Goal: Book appointment/travel/reservation

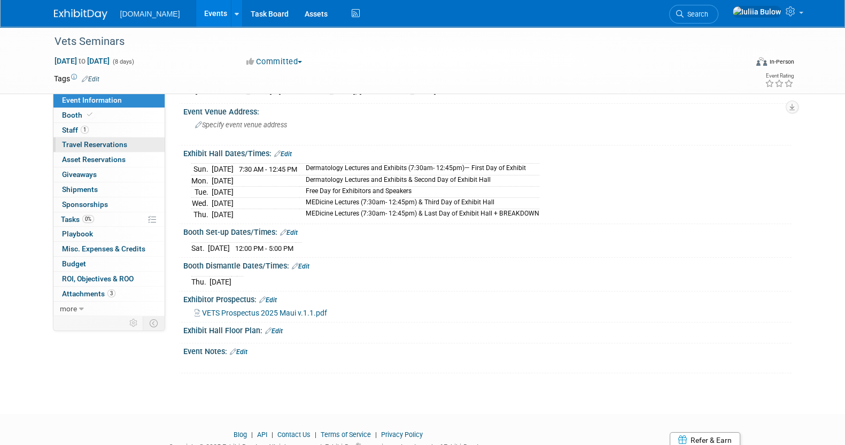
click at [105, 145] on span "Travel Reservations 0" at bounding box center [94, 144] width 65 height 9
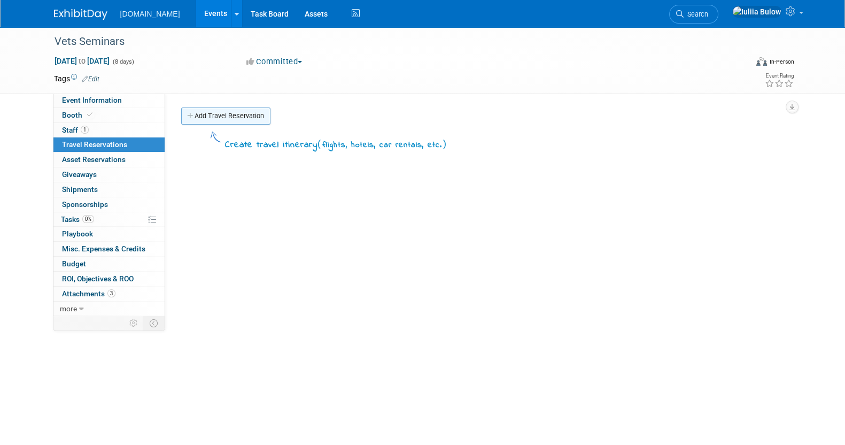
click at [246, 110] on link "Add Travel Reservation" at bounding box center [225, 115] width 89 height 17
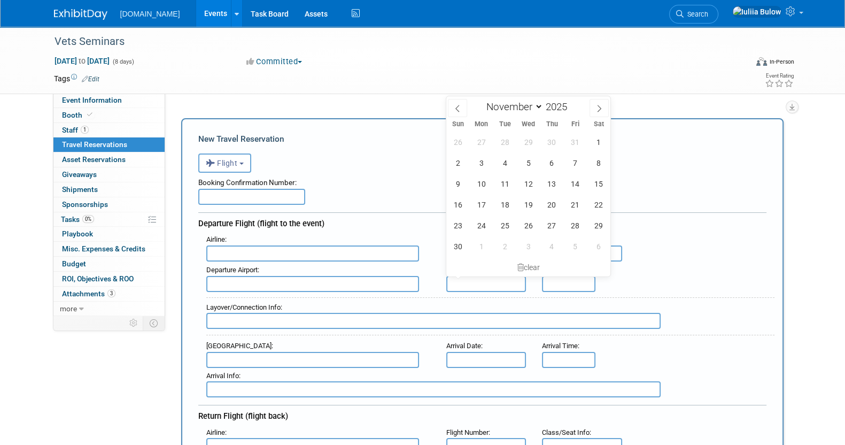
click at [483, 280] on input "text" at bounding box center [486, 284] width 80 height 16
click at [452, 100] on span at bounding box center [457, 108] width 19 height 18
select select "9"
click at [554, 227] on span "30" at bounding box center [552, 225] width 21 height 21
type input "[DATE]"
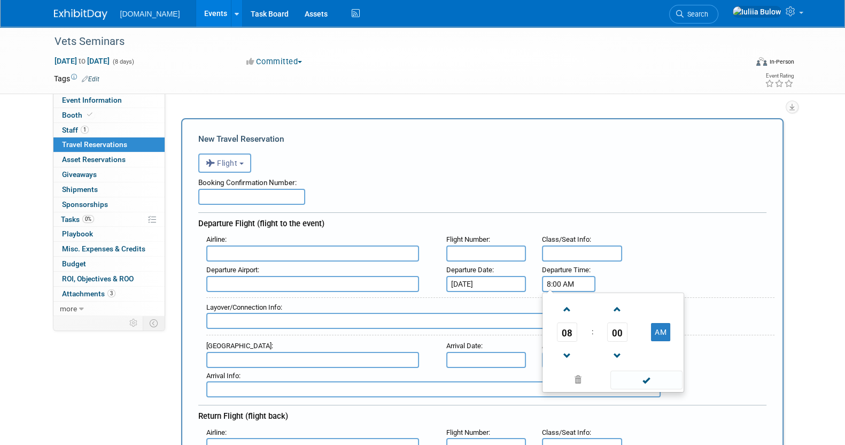
click at [572, 277] on input "8:00 AM" at bounding box center [568, 284] width 53 height 16
drag, startPoint x: 559, startPoint y: 345, endPoint x: 560, endPoint y: 338, distance: 6.4
click at [560, 338] on table "08 : 00 AM" at bounding box center [613, 332] width 137 height 74
click at [568, 330] on span "08" at bounding box center [567, 331] width 20 height 19
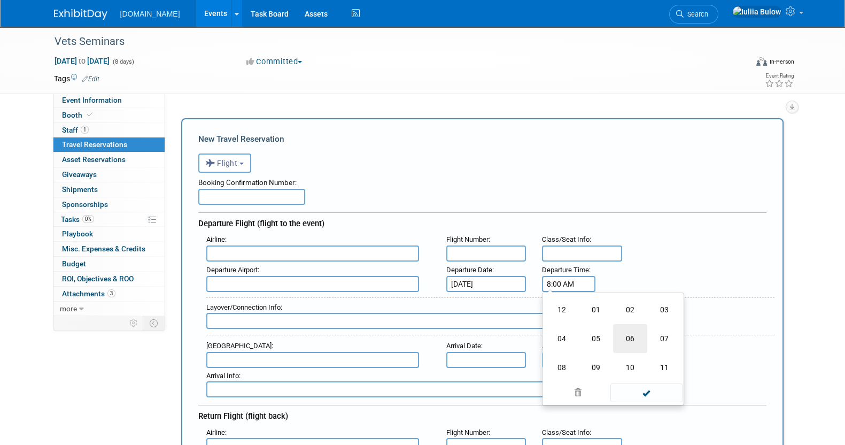
click at [631, 328] on td "06" at bounding box center [630, 338] width 34 height 29
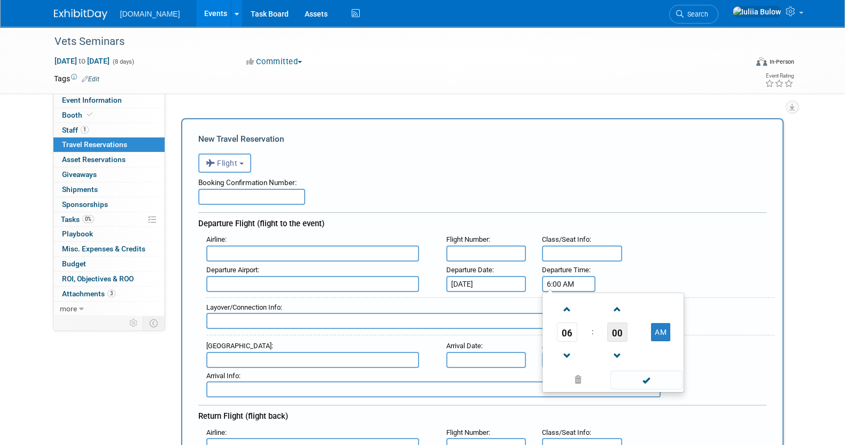
click at [620, 330] on span "00" at bounding box center [617, 331] width 20 height 19
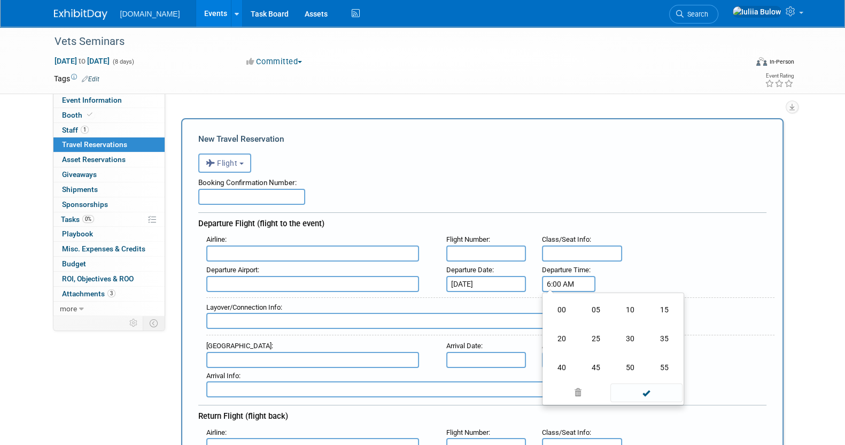
click at [620, 330] on td "30" at bounding box center [630, 338] width 34 height 29
type input "6:30 AM"
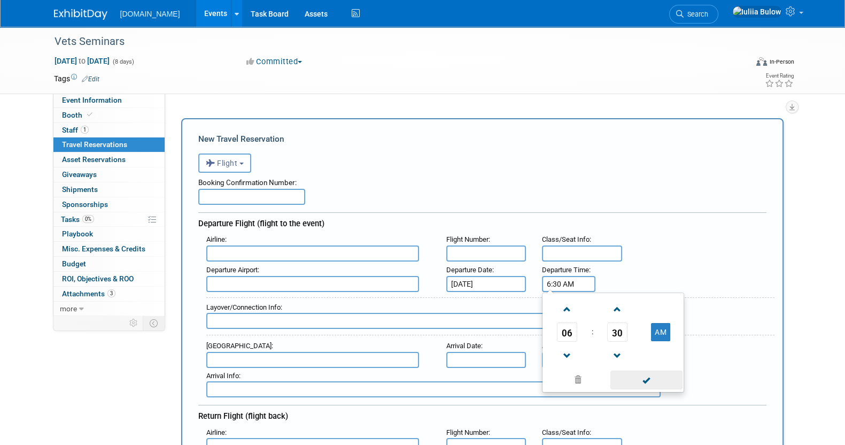
click at [641, 380] on span at bounding box center [647, 379] width 72 height 19
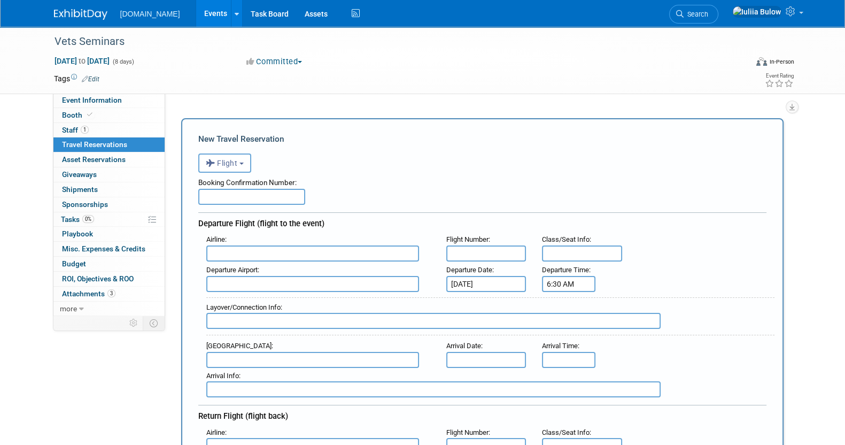
click at [276, 192] on input "text" at bounding box center [251, 197] width 107 height 16
paste input "BZUEBD"
type input "BZUEBD"
click at [313, 250] on input "text" at bounding box center [312, 253] width 213 height 16
click at [492, 251] on input "text" at bounding box center [486, 253] width 80 height 16
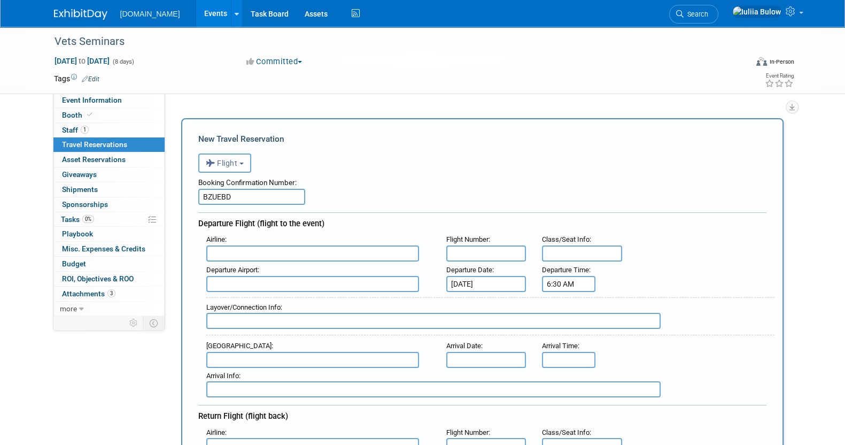
paste input "AC 4105"
type input "AC 4105"
click at [297, 254] on input "text" at bounding box center [312, 253] width 213 height 16
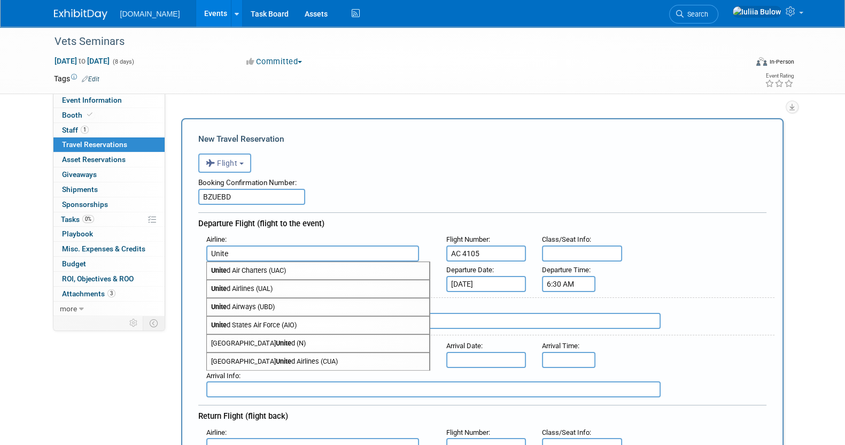
click at [277, 289] on span "Unite d Airlines (UAL)" at bounding box center [318, 288] width 222 height 17
type input "United Airlines (UAL)"
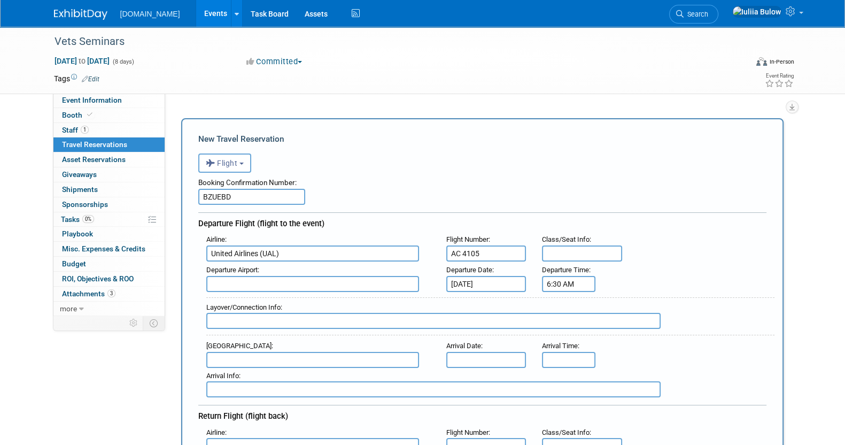
click at [275, 285] on input "text" at bounding box center [312, 284] width 213 height 16
click at [275, 293] on span "YYZ - [PERSON_NAME][GEOGRAPHIC_DATA]" at bounding box center [318, 300] width 222 height 17
type input "YYZ - [PERSON_NAME][GEOGRAPHIC_DATA]"
drag, startPoint x: 256, startPoint y: 314, endPoint x: 262, endPoint y: 325, distance: 12.2
click at [262, 325] on input "text" at bounding box center [433, 321] width 454 height 16
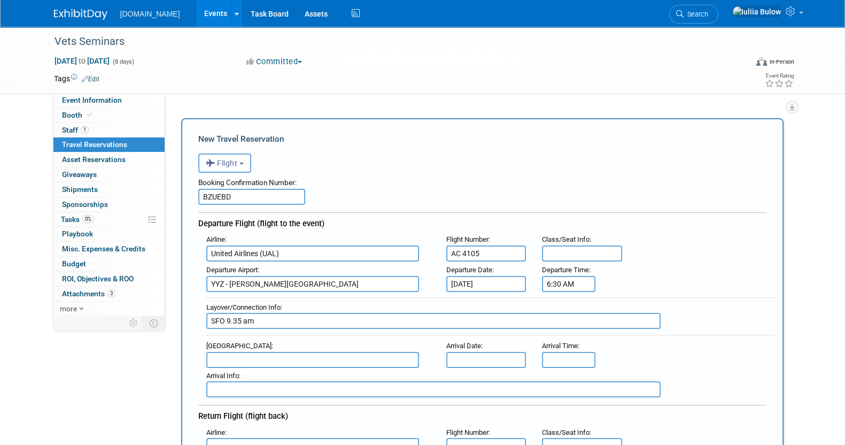
type input "SFO 9.35 am"
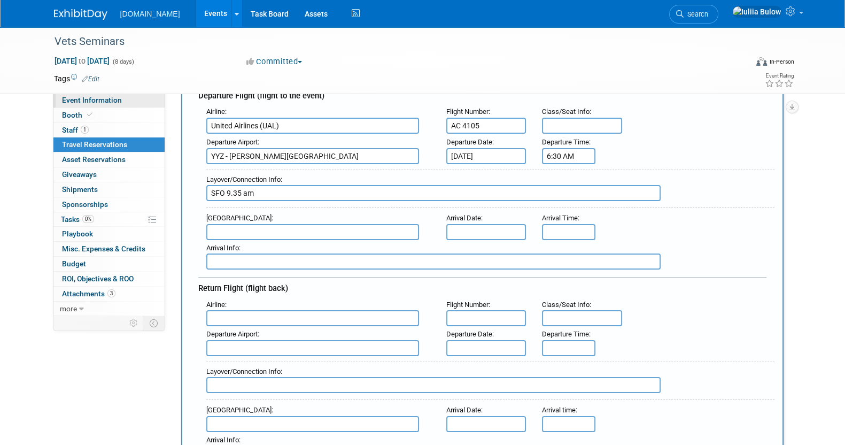
scroll to position [133, 0]
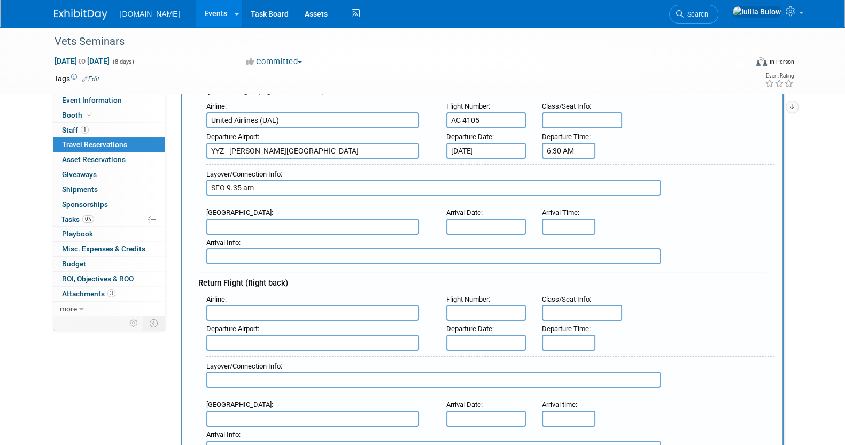
click at [258, 226] on input "text" at bounding box center [312, 227] width 213 height 16
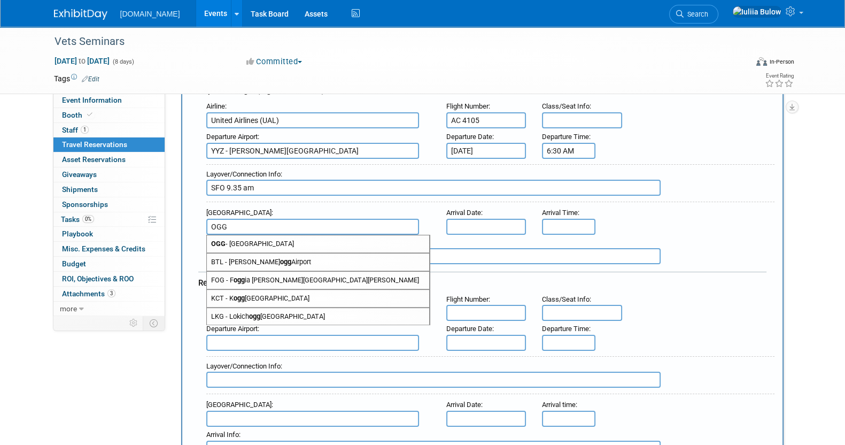
click at [258, 237] on span "OGG - [GEOGRAPHIC_DATA]" at bounding box center [318, 243] width 222 height 17
type input "OGG - [GEOGRAPHIC_DATA]"
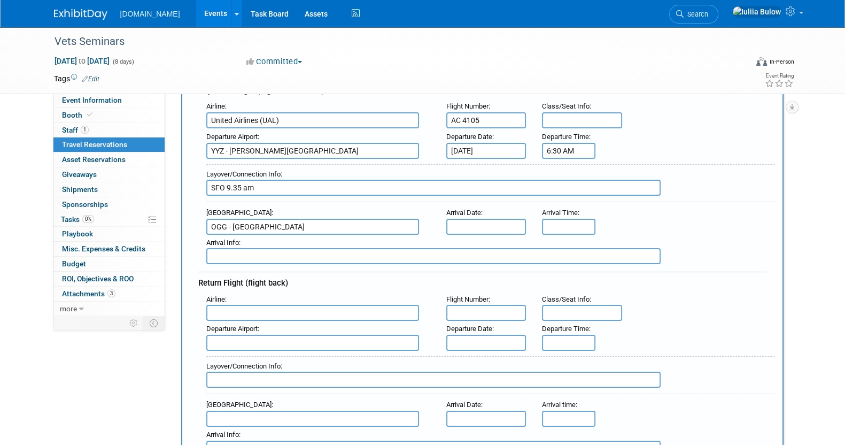
drag, startPoint x: 438, startPoint y: 222, endPoint x: 452, endPoint y: 227, distance: 14.0
click at [441, 223] on div "Arrival Date :" at bounding box center [486, 220] width 96 height 30
click at [461, 226] on input "text" at bounding box center [486, 227] width 80 height 16
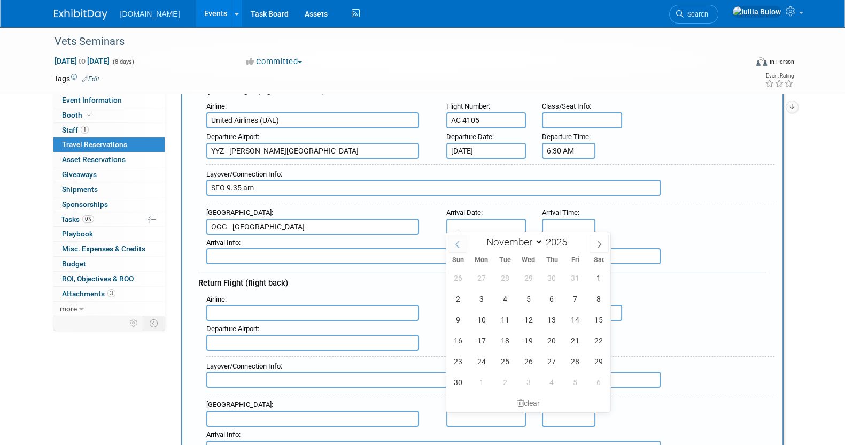
click at [461, 243] on span at bounding box center [457, 244] width 19 height 18
select select "9"
click at [550, 366] on span "30" at bounding box center [552, 361] width 21 height 21
type input "[DATE]"
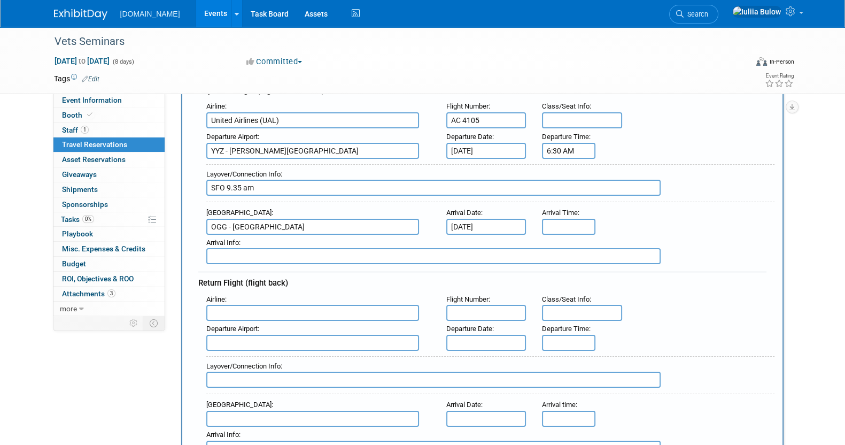
click at [267, 254] on input "text" at bounding box center [433, 256] width 454 height 16
click at [294, 181] on input "SFO 9.35 am" at bounding box center [433, 188] width 454 height 16
paste input "United Airlines booking reference: GX4BX3"
paste input "AC 3535"
click at [269, 183] on input "SFO 9.35 am United Airlines booking reference: GX4BX3 AC 3535" at bounding box center [433, 188] width 454 height 16
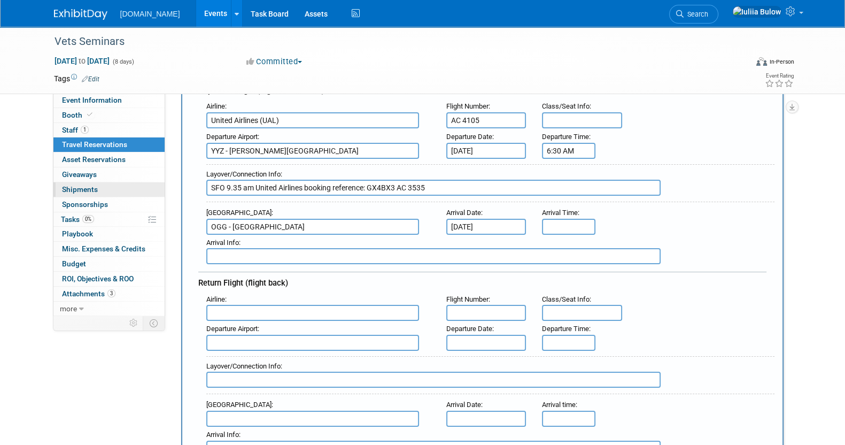
drag, startPoint x: 441, startPoint y: 183, endPoint x: 99, endPoint y: 196, distance: 342.4
click at [428, 186] on input "SFO 9.35 am United Airlines booking reference: GX4BX3 AC 3535" at bounding box center [433, 188] width 454 height 16
drag, startPoint x: 460, startPoint y: 190, endPoint x: 240, endPoint y: 186, distance: 219.8
click at [240, 186] on input "SFO 9.35 am United Airlines booking reference: GX4BX3 AC 3535" at bounding box center [433, 188] width 454 height 16
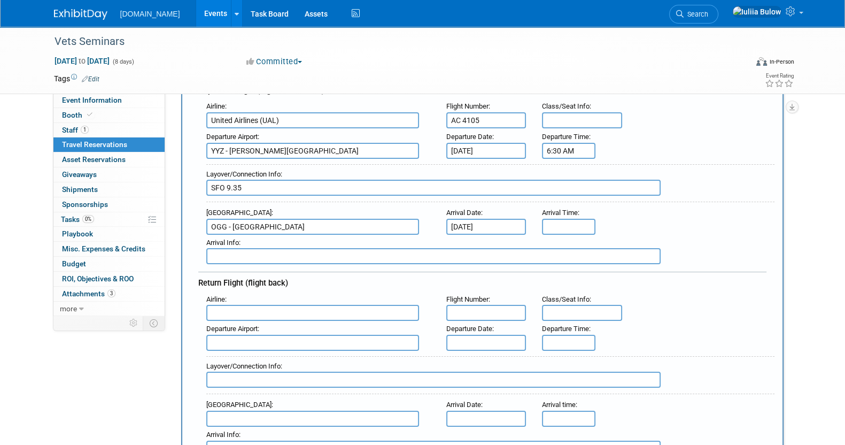
type input "SFO 9.35"
click at [289, 248] on input "text" at bounding box center [433, 256] width 454 height 16
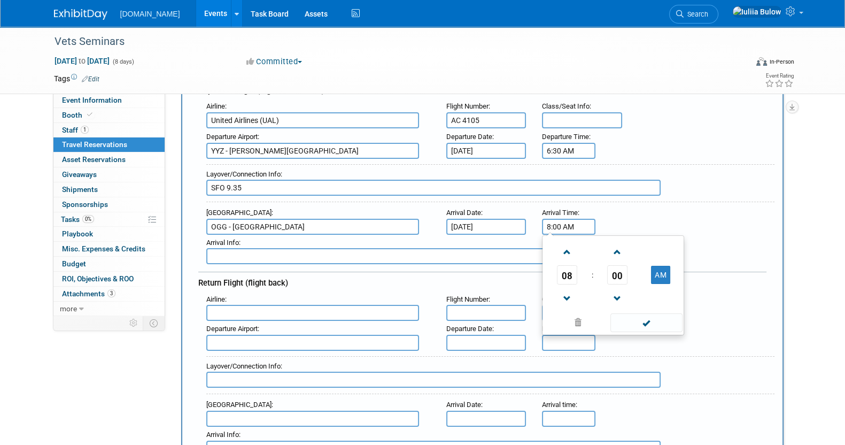
click at [560, 229] on input "8:00 AM" at bounding box center [568, 227] width 53 height 16
click at [562, 267] on span "08" at bounding box center [567, 274] width 20 height 19
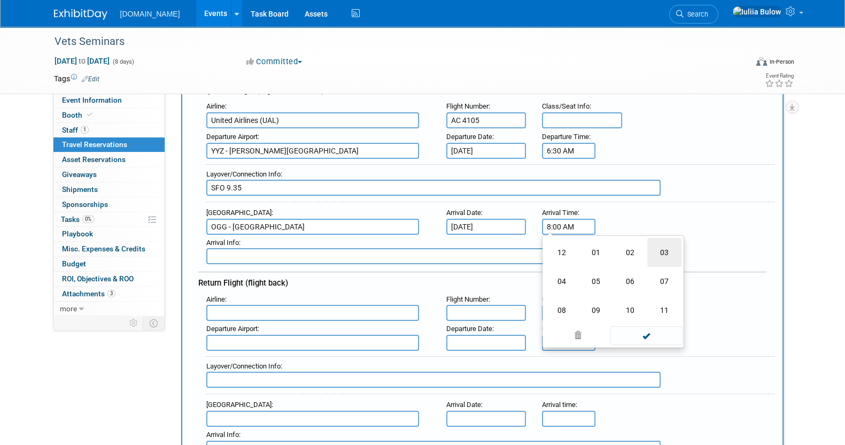
click at [656, 240] on td "03" at bounding box center [664, 252] width 34 height 29
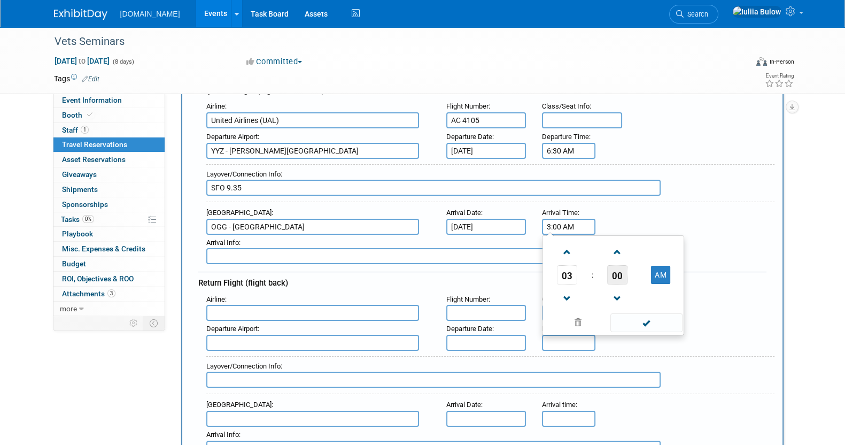
click at [611, 271] on span "00" at bounding box center [617, 274] width 20 height 19
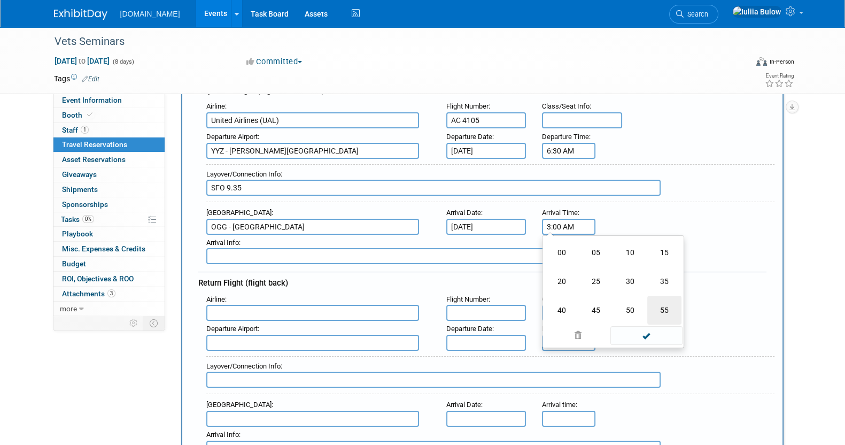
click at [655, 296] on td "55" at bounding box center [664, 310] width 34 height 29
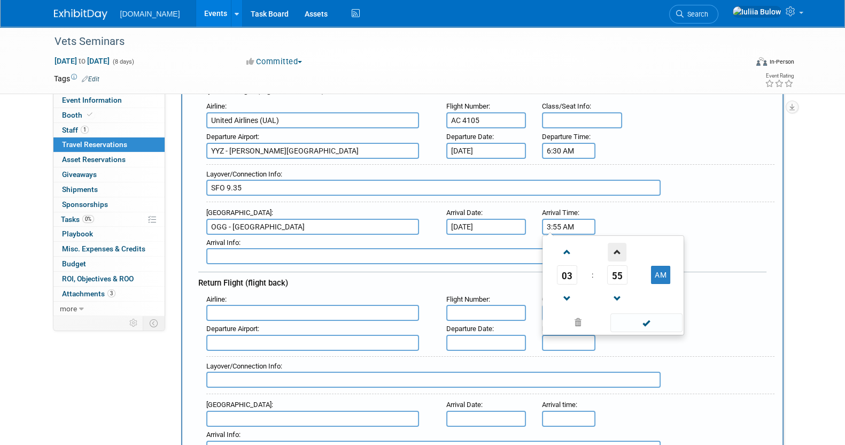
click at [618, 248] on span at bounding box center [617, 252] width 19 height 19
click at [659, 271] on button "AM" at bounding box center [660, 275] width 19 height 18
type input "3:56 PM"
click at [651, 321] on span at bounding box center [647, 322] width 72 height 19
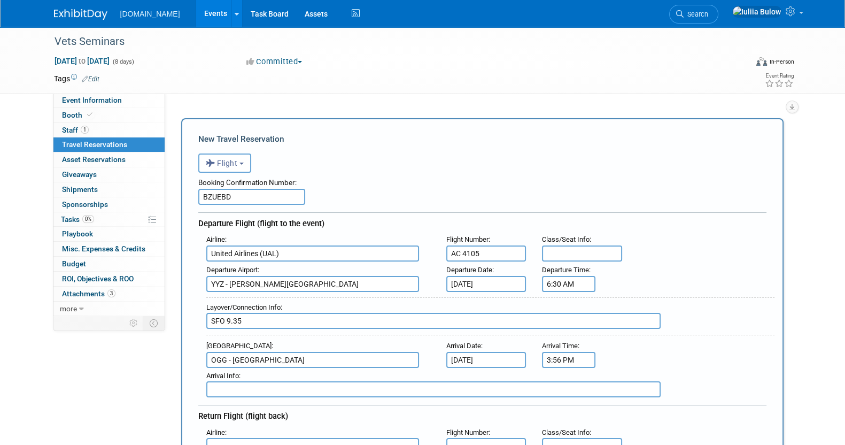
scroll to position [0, 0]
click at [274, 309] on div "Layover/Connection Info :" at bounding box center [490, 308] width 568 height 12
click at [240, 320] on input "SFO 9.35" at bounding box center [433, 321] width 454 height 16
paste input "AC 3535 • Operated by United Airlines Aircraft type: Boeing 737 MAX 8"
click at [254, 323] on input "SFO 9.35 am AC 3535 • Operated by United Airlines Aircraft type: Boeing 737 MAX…" at bounding box center [433, 321] width 454 height 16
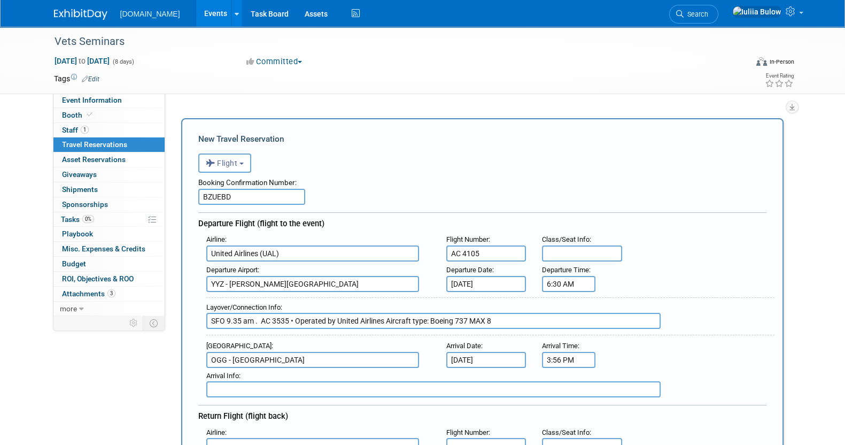
drag, startPoint x: 508, startPoint y: 314, endPoint x: 391, endPoint y: 333, distance: 118.6
click at [386, 319] on input "SFO 9.35 am . AC 3535 • Operated by United Airlines Aircraft type: Boeing 737 M…" at bounding box center [433, 321] width 454 height 16
type input "SFO 9.35 am . AC 3535 • Operated by United Airlines 1.20 pm"
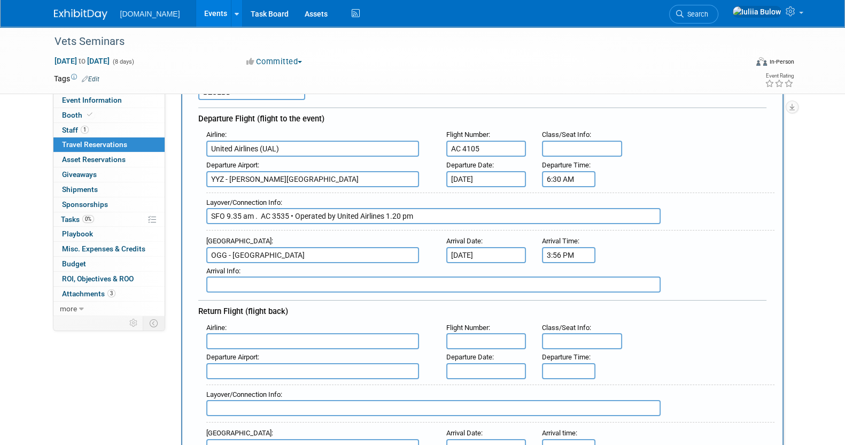
scroll to position [267, 0]
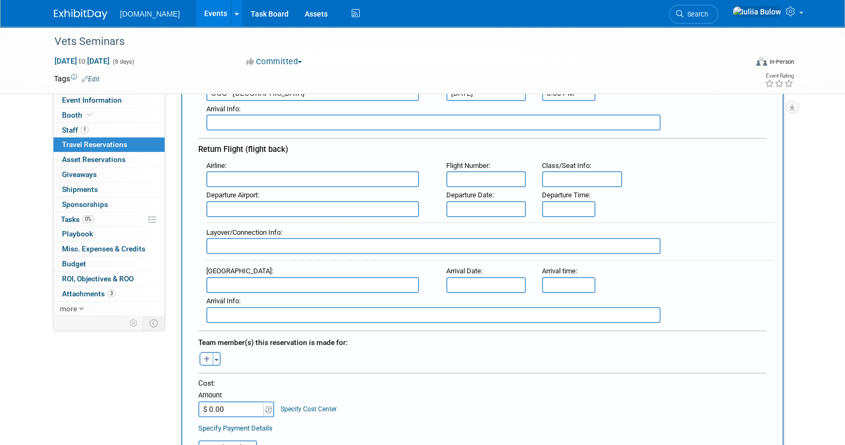
click at [250, 171] on input "text" at bounding box center [312, 179] width 213 height 16
click at [219, 352] on button "Toggle Dropdown" at bounding box center [217, 359] width 8 height 14
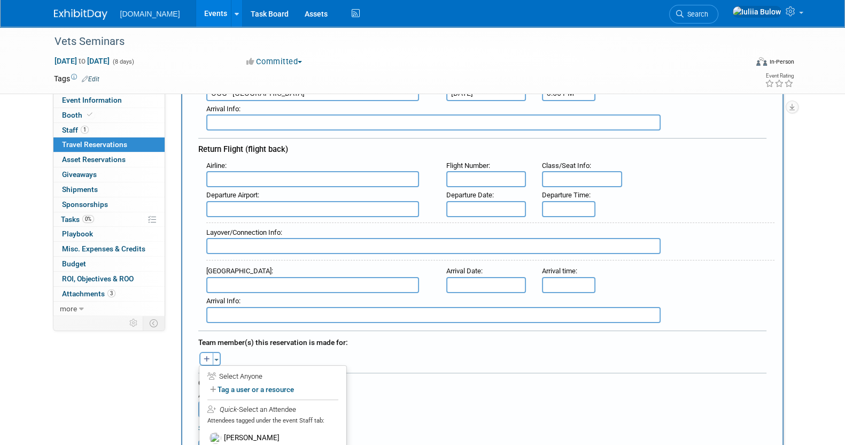
click at [236, 440] on div "[PERSON_NAME]" at bounding box center [273, 438] width 132 height 21
click at [238, 430] on label "[PERSON_NAME]" at bounding box center [273, 437] width 132 height 19
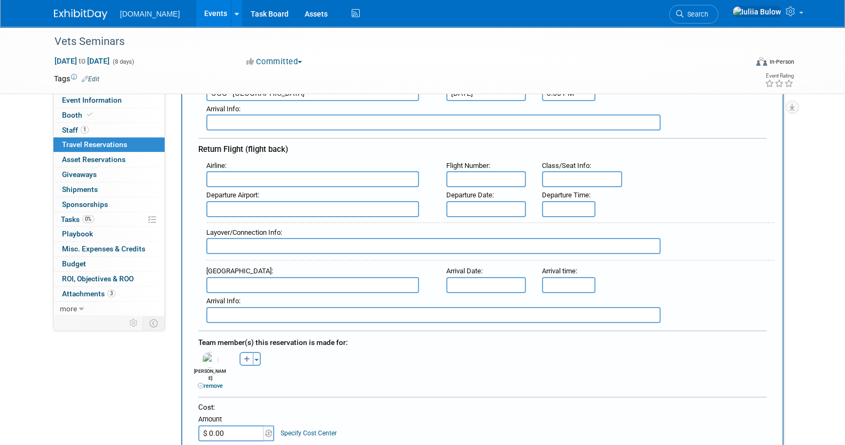
click at [289, 175] on input "text" at bounding box center [312, 179] width 213 height 16
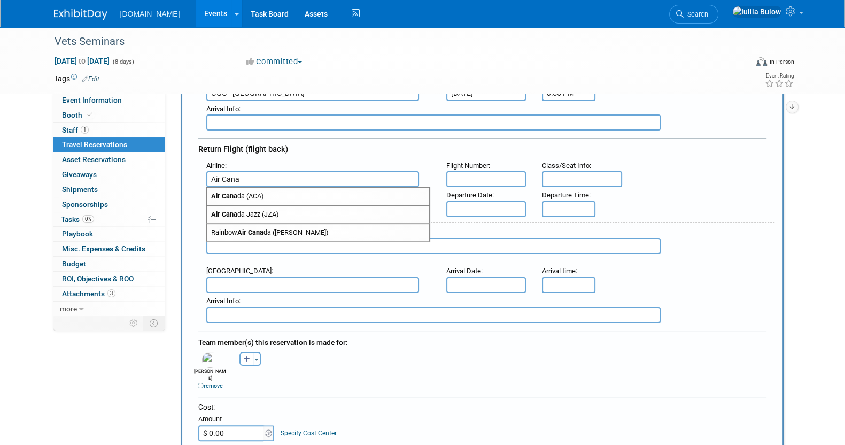
click at [288, 191] on span "Air Cana da (ACA)" at bounding box center [318, 196] width 222 height 17
type input "Air Canada (ACA)"
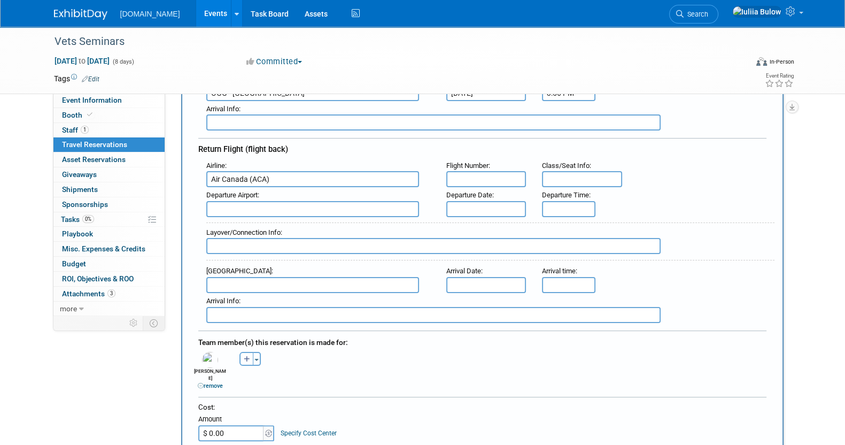
click at [495, 173] on input "text" at bounding box center [486, 179] width 80 height 16
paste input "AC 536"
type input "AC 536"
click at [303, 202] on input "text" at bounding box center [312, 209] width 213 height 16
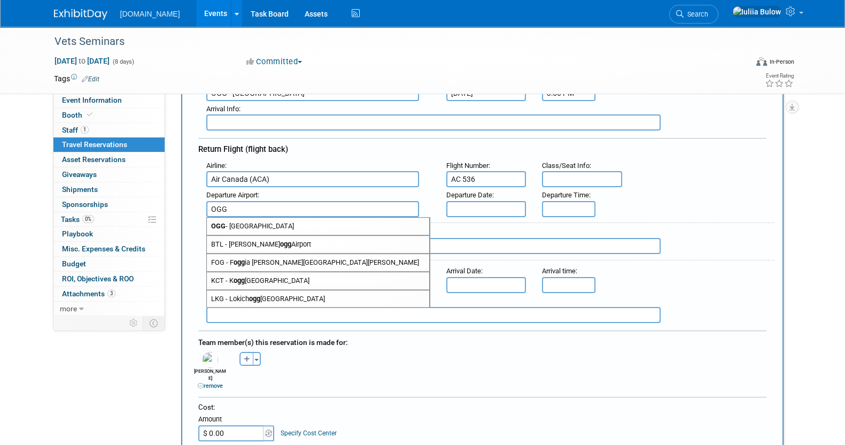
click at [299, 219] on span "OGG - [GEOGRAPHIC_DATA]" at bounding box center [318, 226] width 222 height 17
type input "OGG - [GEOGRAPHIC_DATA]"
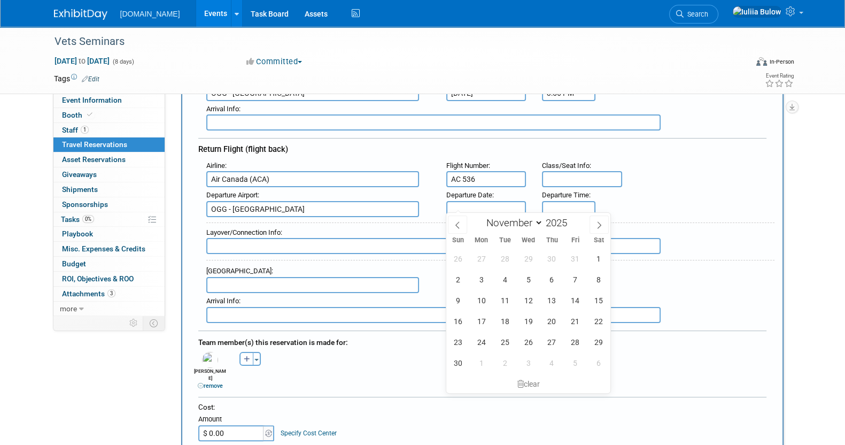
click at [490, 201] on input "text" at bounding box center [486, 209] width 80 height 16
click at [458, 297] on span "9" at bounding box center [457, 300] width 21 height 21
type input "[DATE]"
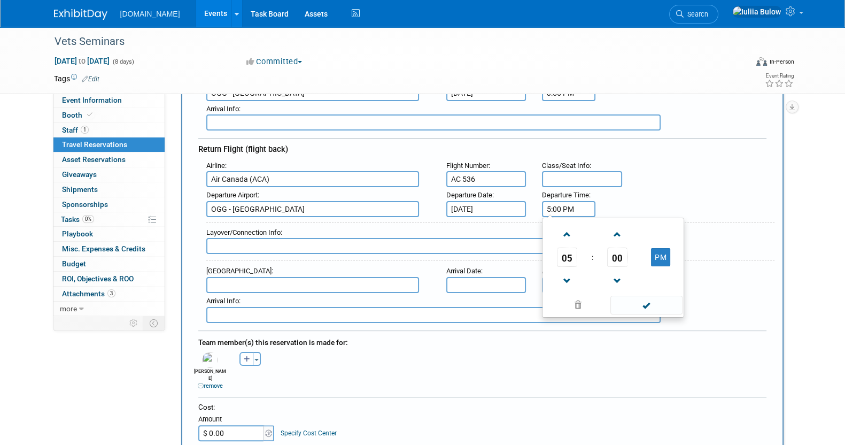
click at [555, 210] on input "5:00 PM" at bounding box center [568, 209] width 53 height 16
click at [567, 249] on span "05" at bounding box center [567, 257] width 20 height 19
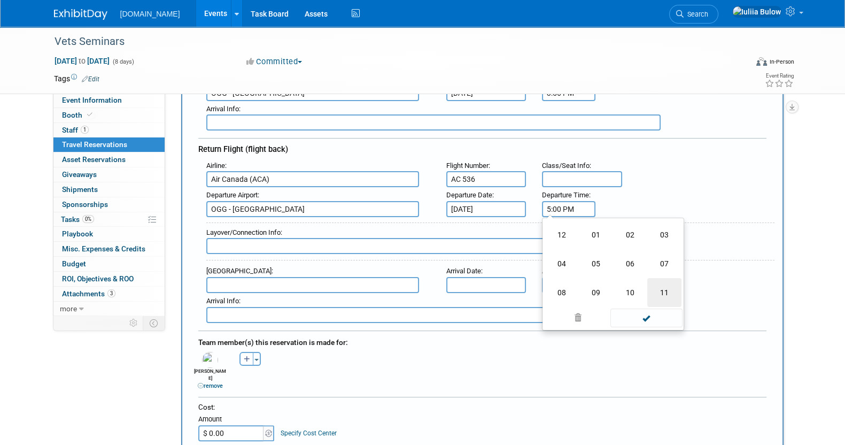
click at [653, 284] on td "11" at bounding box center [664, 292] width 34 height 29
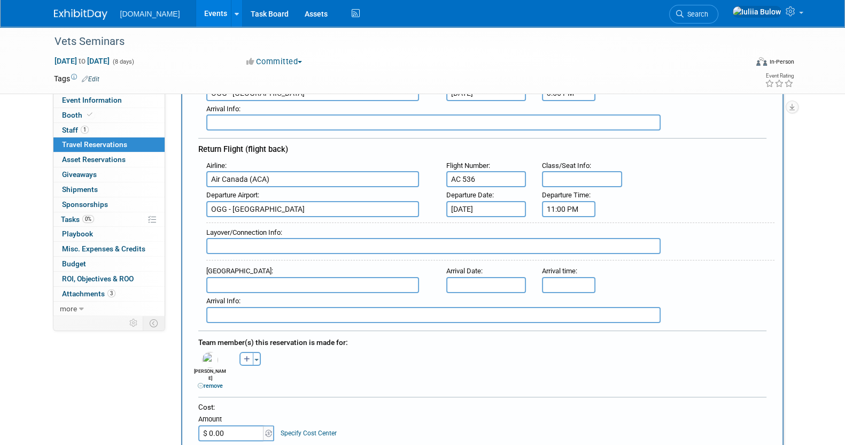
drag, startPoint x: 572, startPoint y: 211, endPoint x: 571, endPoint y: 198, distance: 12.9
click at [571, 210] on div "Airline : Air Canada (ACA) Flight Number : AC 536 Class/Seat Info : [GEOGRAPHIC…" at bounding box center [482, 240] width 568 height 165
click at [571, 201] on input "11:00 PM" at bounding box center [568, 209] width 53 height 16
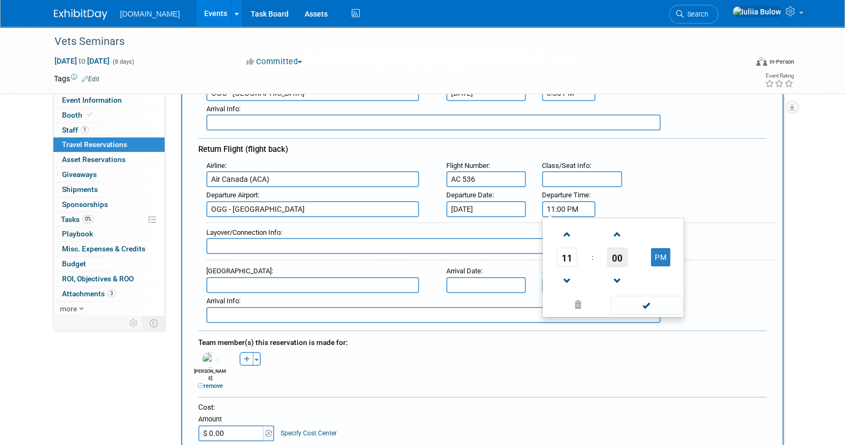
click at [609, 248] on span "00" at bounding box center [617, 257] width 20 height 19
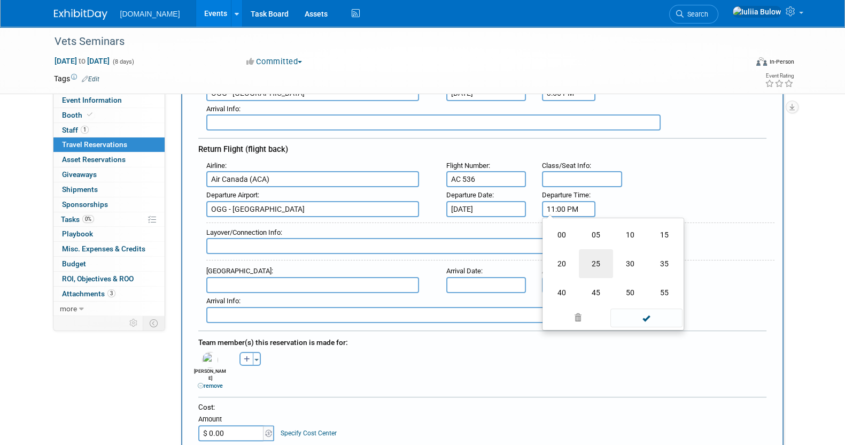
click at [607, 249] on td "25" at bounding box center [596, 263] width 34 height 29
type input "11:25 PM"
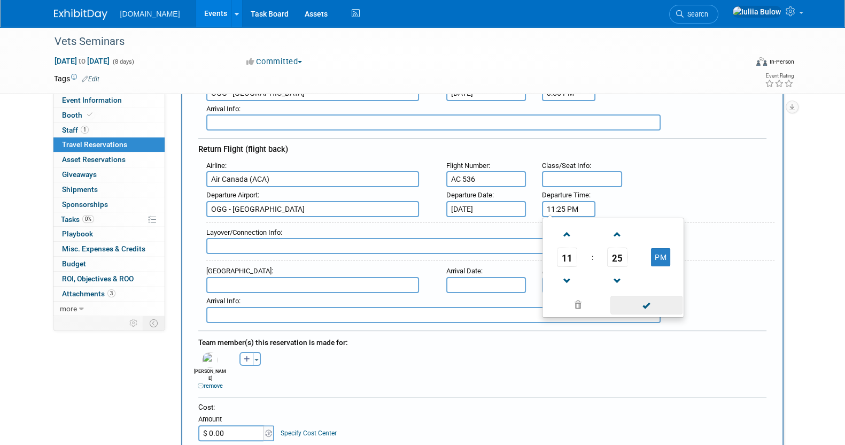
click at [653, 299] on span at bounding box center [647, 305] width 72 height 19
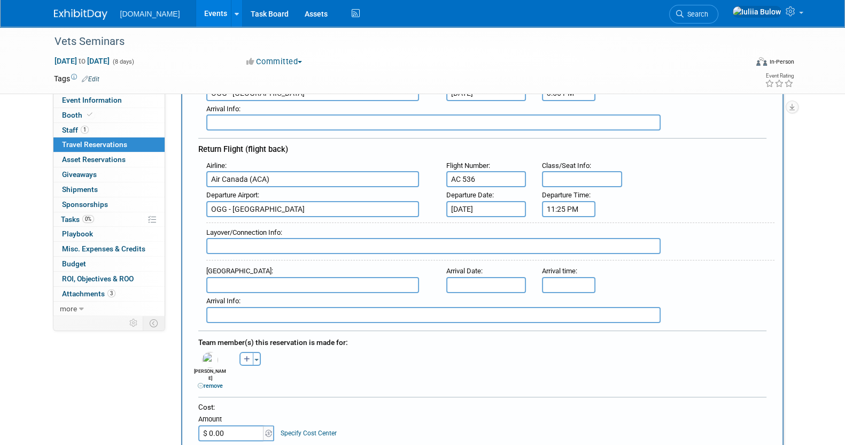
click at [276, 242] on input "text" at bounding box center [433, 246] width 454 height 16
paste input "[GEOGRAPHIC_DATA] YVR 23:25 07:14 +1 day"
click at [282, 238] on input "[GEOGRAPHIC_DATA] YVR 23:25 07:14 +1 day" at bounding box center [433, 246] width 454 height 16
click at [299, 242] on input "[GEOGRAPHIC_DATA] 07:14 +1 day" at bounding box center [433, 246] width 454 height 16
paste input "[GEOGRAPHIC_DATA] YVR Montréal YUL 13:15 +1 day 21:00 +1 da"
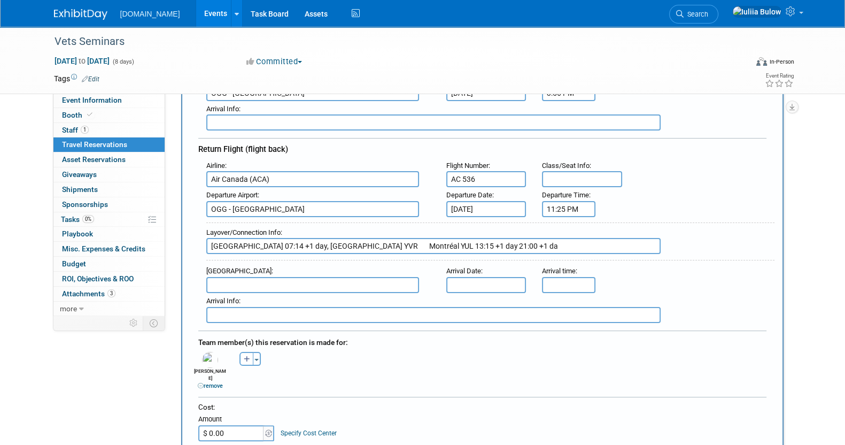
click at [357, 240] on input "[GEOGRAPHIC_DATA] 07:14 +1 day, [GEOGRAPHIC_DATA] YVR Montréal YUL 13:15 +1 day…" at bounding box center [433, 246] width 454 height 16
click at [488, 242] on input "[GEOGRAPHIC_DATA] 07:14 +1 day, [GEOGRAPHIC_DATA] YVR -[GEOGRAPHIC_DATA] YUL 13…" at bounding box center [433, 246] width 454 height 16
drag, startPoint x: 477, startPoint y: 244, endPoint x: 383, endPoint y: 244, distance: 94.6
click at [383, 244] on input "[GEOGRAPHIC_DATA] 07:14 +1 day, [GEOGRAPHIC_DATA] YVR -[GEOGRAPHIC_DATA] YUL 13…" at bounding box center [433, 246] width 454 height 16
paste input "Montréal YUL Halifax YHZ 21:45 +1 day 00:21 +2 days"
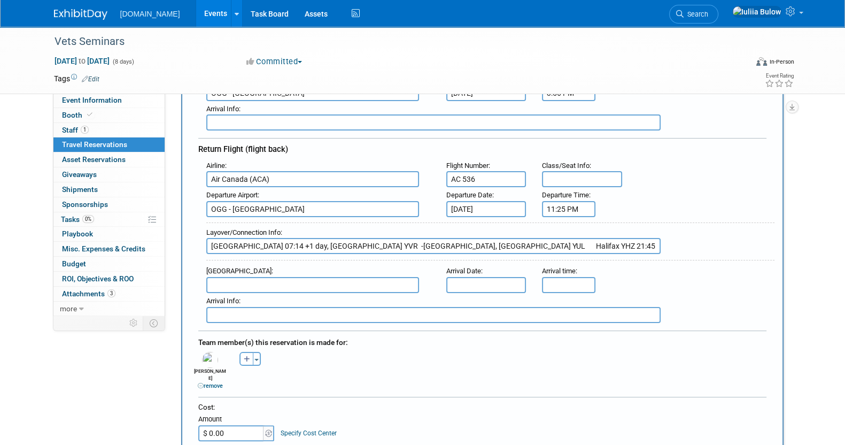
click at [436, 239] on input "[GEOGRAPHIC_DATA] 07:14 +1 day, [GEOGRAPHIC_DATA] YVR -[GEOGRAPHIC_DATA], [GEOG…" at bounding box center [433, 246] width 454 height 16
drag, startPoint x: 578, startPoint y: 237, endPoint x: 473, endPoint y: 243, distance: 105.5
click at [473, 243] on input "[GEOGRAPHIC_DATA] 07:14 +1 day, [GEOGRAPHIC_DATA] YVR -[GEOGRAPHIC_DATA], [GEOG…" at bounding box center [433, 246] width 454 height 16
type input "[GEOGRAPHIC_DATA] 07:14 +1 day, [GEOGRAPHIC_DATA] YVR -[GEOGRAPHIC_DATA], [GEOG…"
click at [290, 268] on div "Arrival Airport :" at bounding box center [318, 271] width 224 height 12
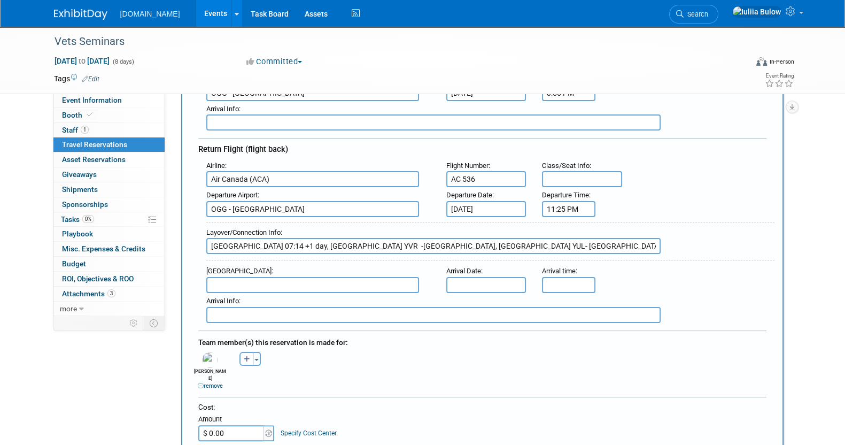
click at [290, 277] on input "text" at bounding box center [312, 285] width 213 height 16
click at [291, 295] on span "YHZ - [GEOGRAPHIC_DATA] / [PERSON_NAME][GEOGRAPHIC_DATA]" at bounding box center [318, 307] width 222 height 26
type input "YHZ - [GEOGRAPHIC_DATA] / [PERSON_NAME][GEOGRAPHIC_DATA]"
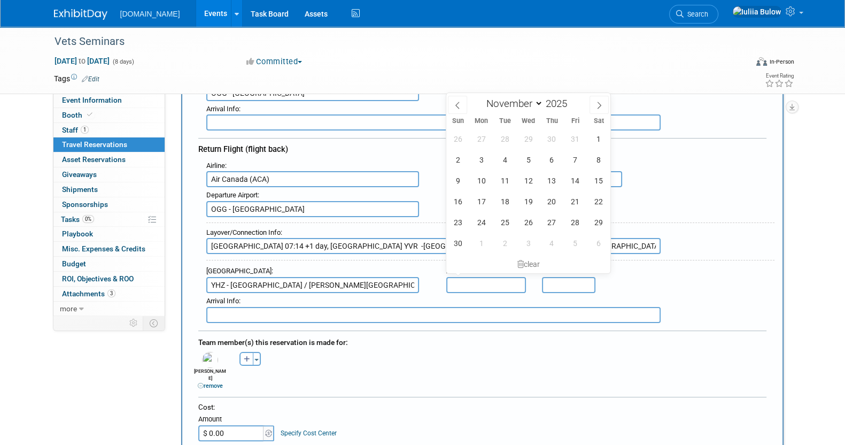
click at [522, 277] on input "text" at bounding box center [486, 285] width 80 height 16
click at [497, 180] on span "11" at bounding box center [505, 180] width 21 height 21
type input "[DATE]"
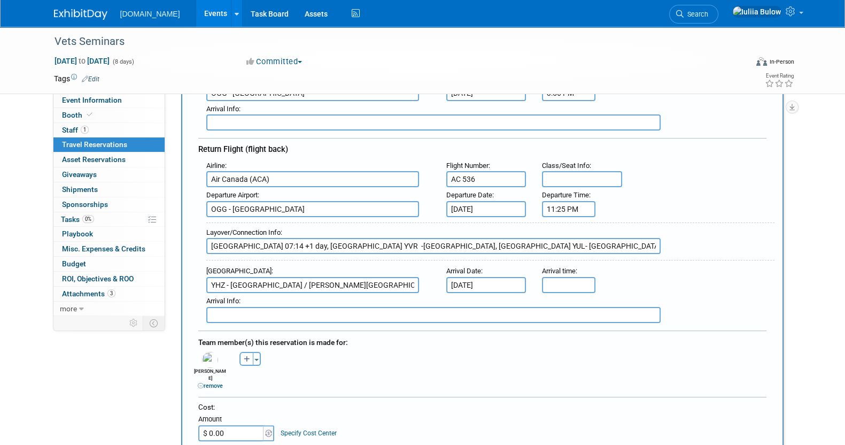
click at [713, 371] on div "[PERSON_NAME] remove Aly remove [PERSON_NAME] remove" at bounding box center [482, 369] width 584 height 41
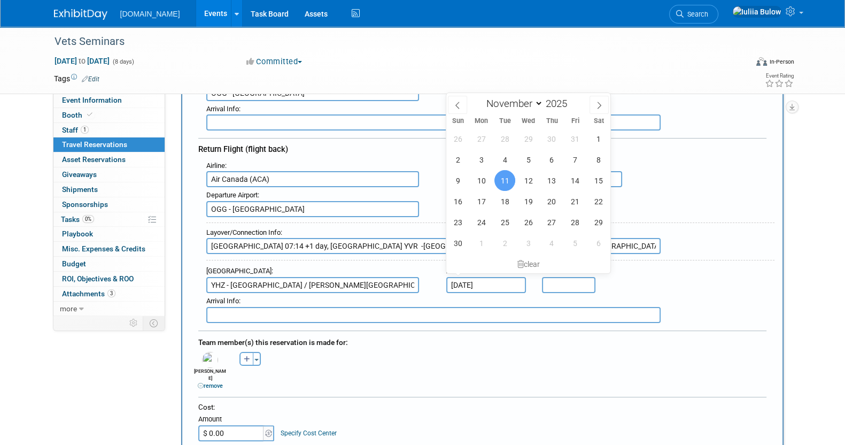
click at [495, 279] on input "[DATE]" at bounding box center [486, 285] width 80 height 16
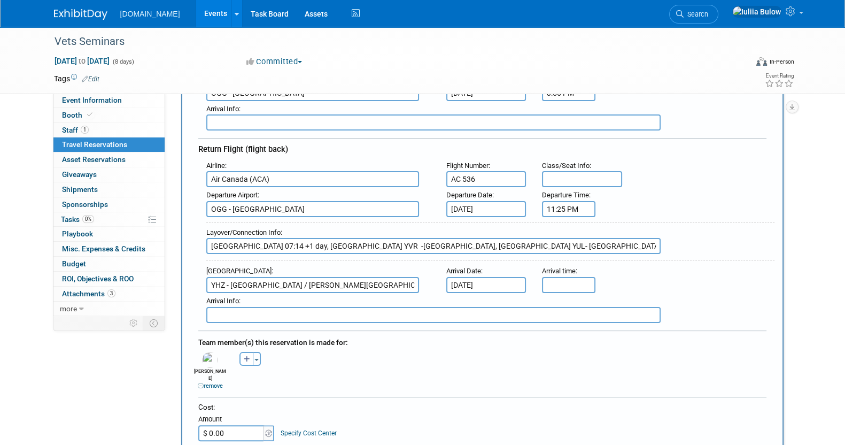
click at [510, 318] on form "<i class="fas fa-plane" style="padding: 6px 4px 6px 1px;"></i> Flight <i class=…" at bounding box center [482, 272] width 568 height 782
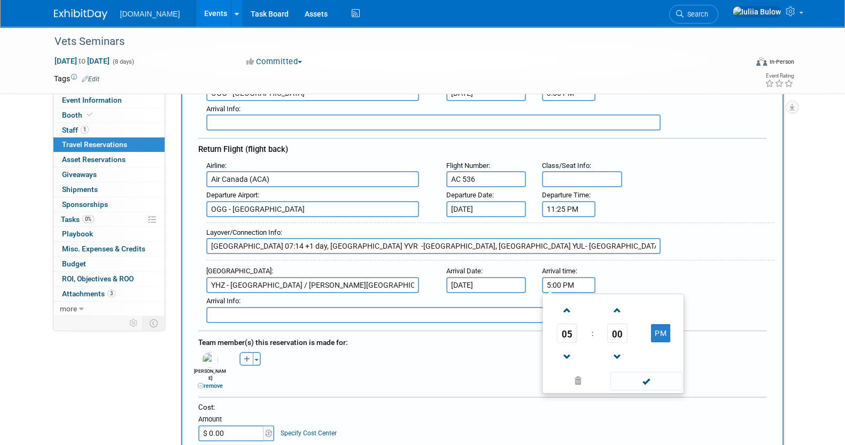
click at [575, 278] on input "5:00 PM" at bounding box center [568, 285] width 53 height 16
click at [569, 323] on span "05" at bounding box center [567, 332] width 20 height 19
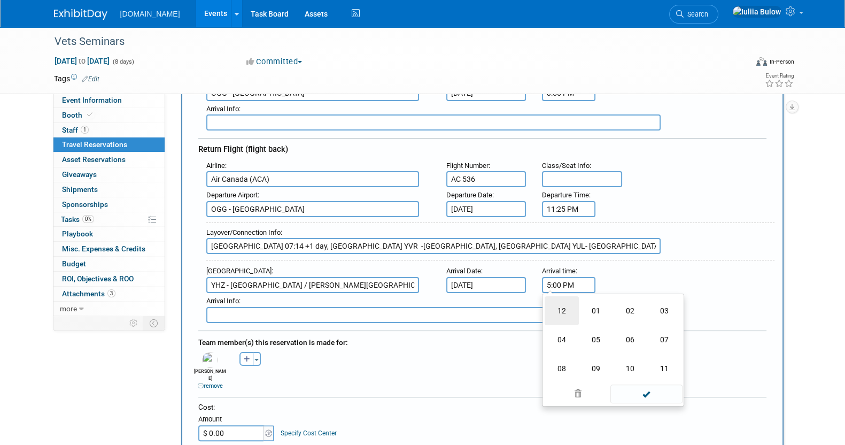
click at [563, 304] on td "12" at bounding box center [562, 310] width 34 height 29
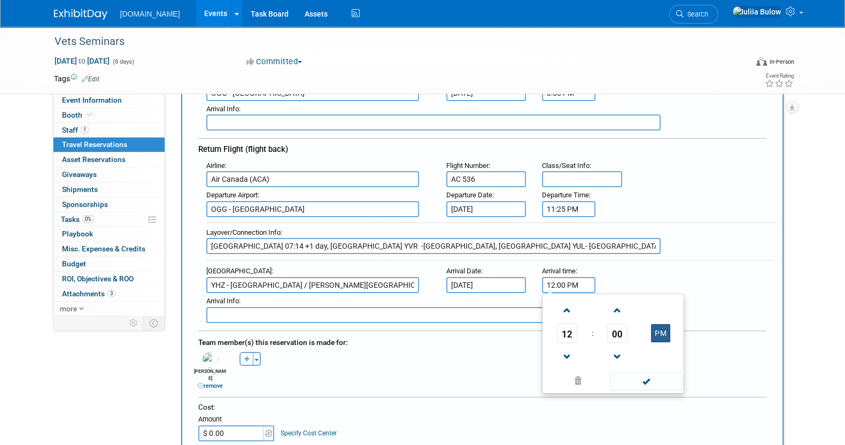
click at [658, 327] on button "PM" at bounding box center [660, 333] width 19 height 18
click at [626, 326] on span "00" at bounding box center [617, 332] width 20 height 19
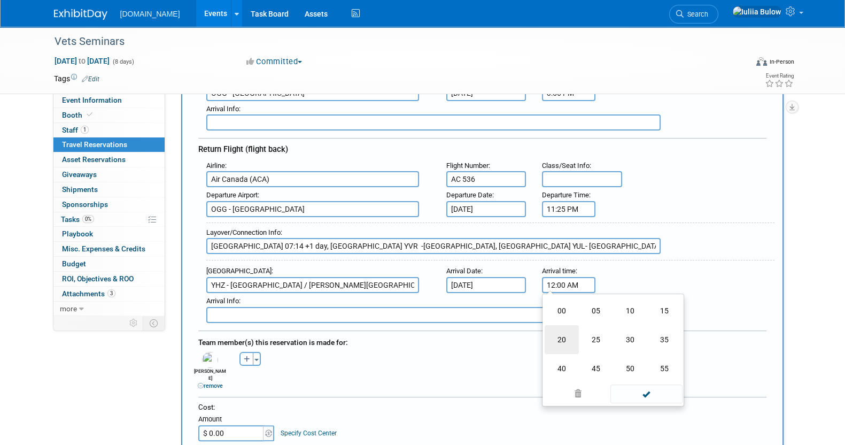
click at [563, 335] on td "20" at bounding box center [562, 339] width 34 height 29
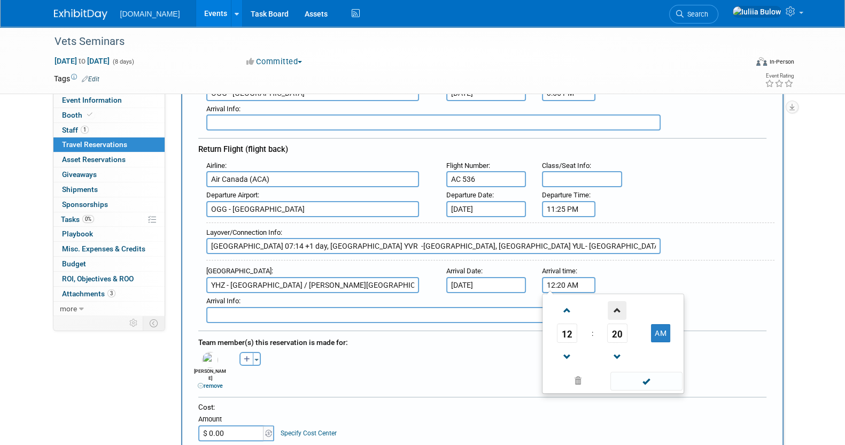
click at [626, 301] on span at bounding box center [617, 310] width 19 height 19
type input "12:21 AM"
click at [638, 385] on div "12 : 21 AM 12 01 02 03 04 05 06 07 08 09 10 11 00 05 10 15 20 25 30 35 40 45 50…" at bounding box center [613, 344] width 142 height 100
click at [635, 372] on span at bounding box center [647, 381] width 72 height 19
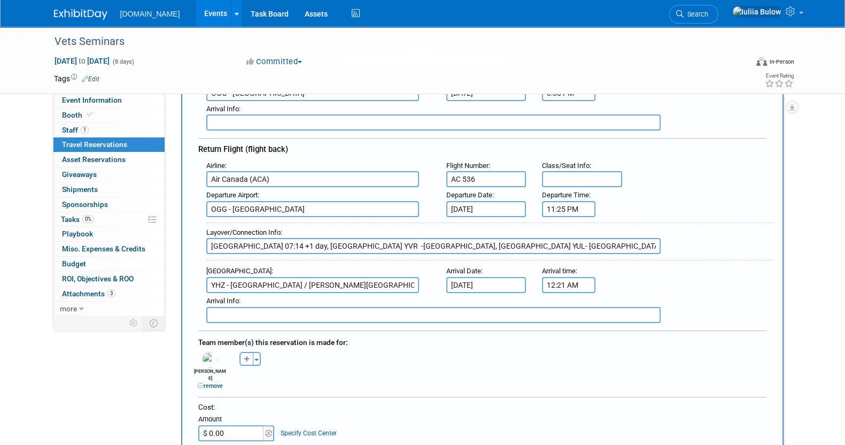
click at [221, 425] on input "$ 0.00" at bounding box center [231, 433] width 67 height 16
paste input "519.1"
type input "$ 519.10"
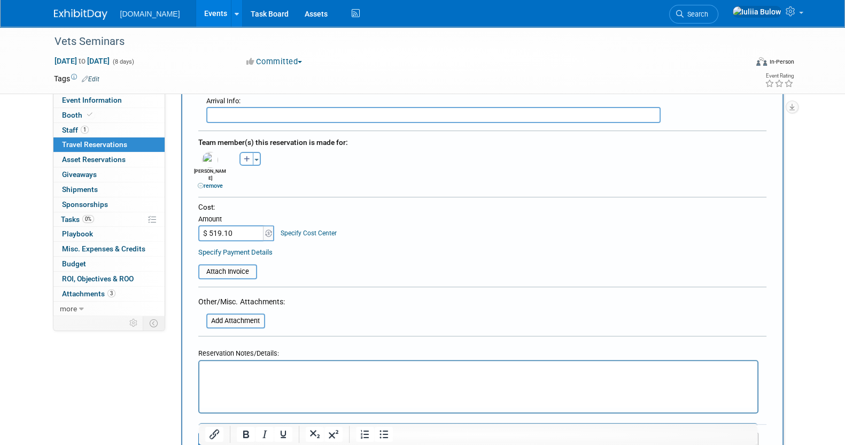
scroll to position [467, 0]
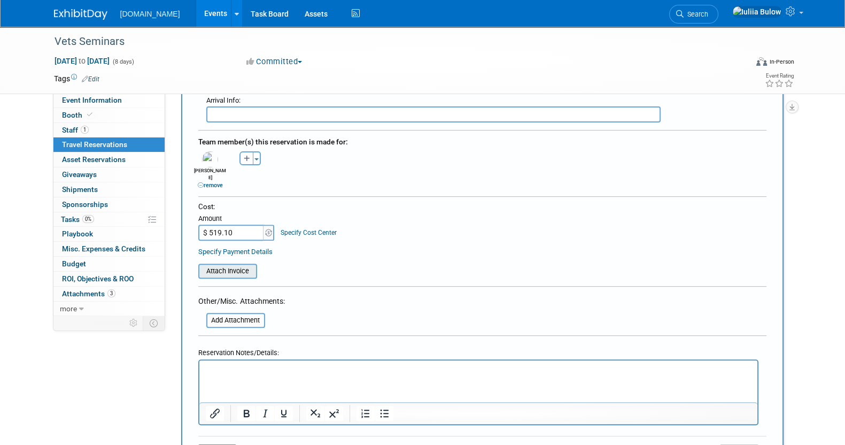
click at [220, 265] on input "file" at bounding box center [192, 271] width 127 height 13
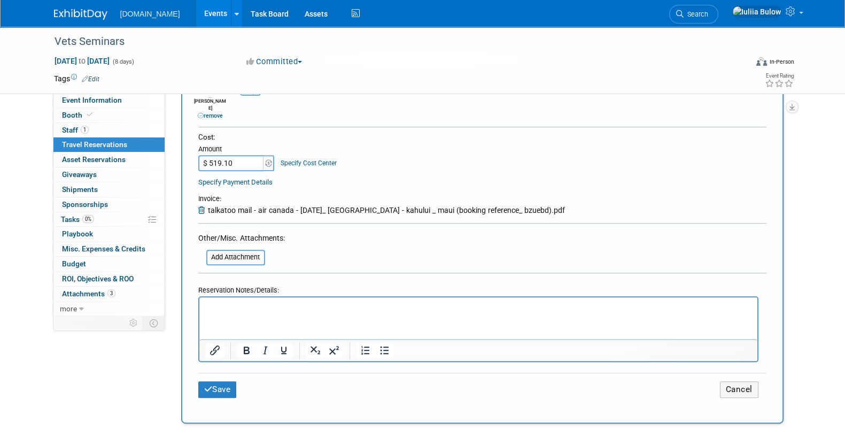
scroll to position [601, 0]
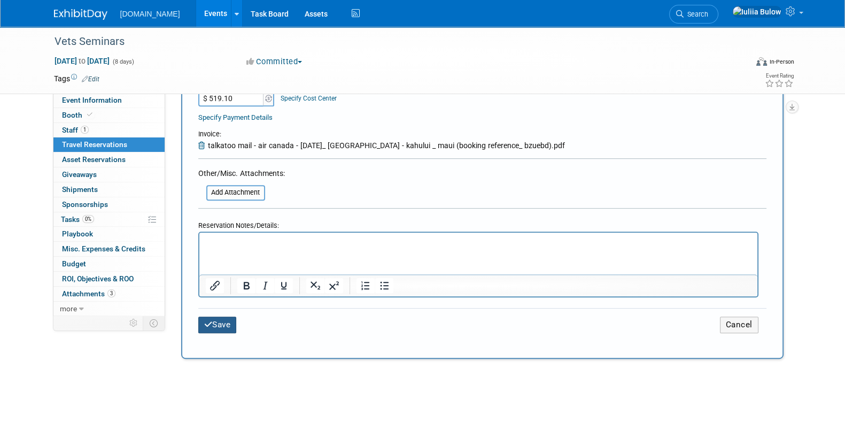
click at [214, 316] on button "Save" at bounding box center [217, 324] width 38 height 17
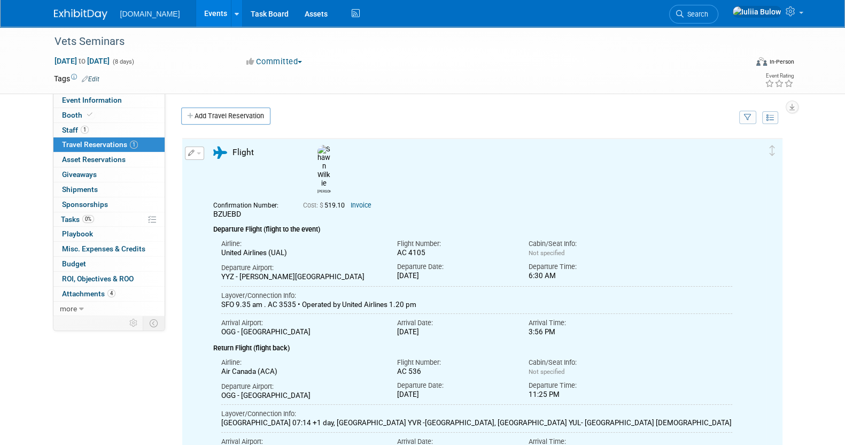
scroll to position [0, 0]
